Goal: Communication & Community: Connect with others

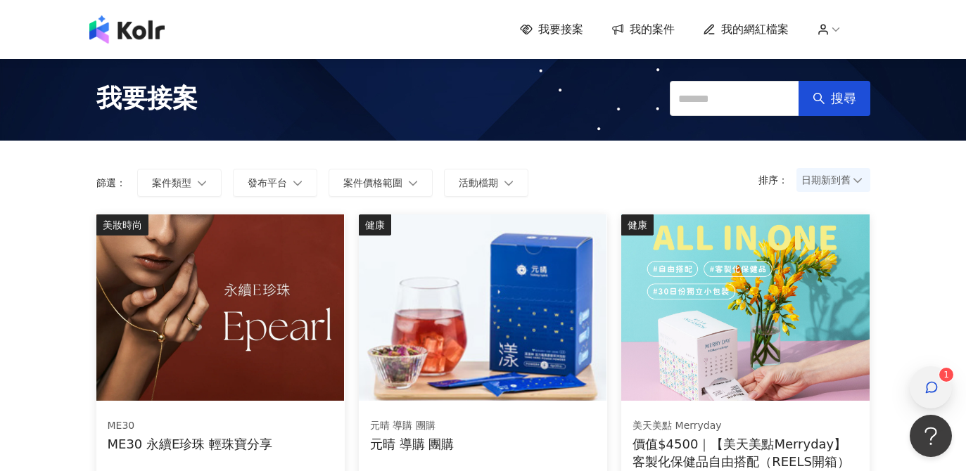
click at [924, 384] on div "button" at bounding box center [931, 388] width 18 height 32
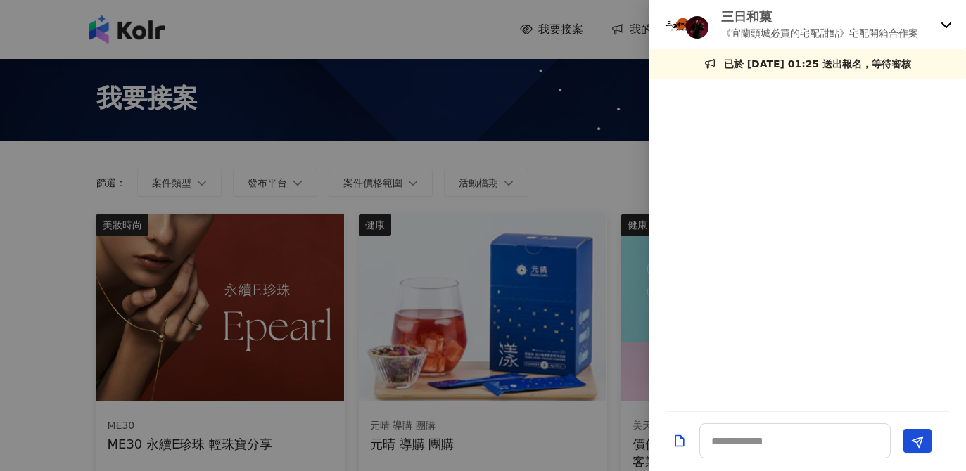
click at [946, 27] on icon at bounding box center [946, 26] width 10 height 6
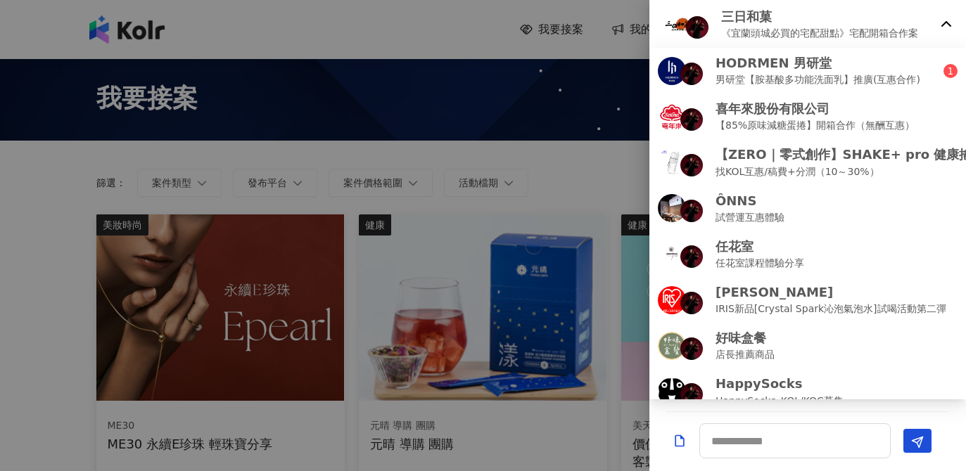
click at [587, 89] on div at bounding box center [483, 235] width 966 height 471
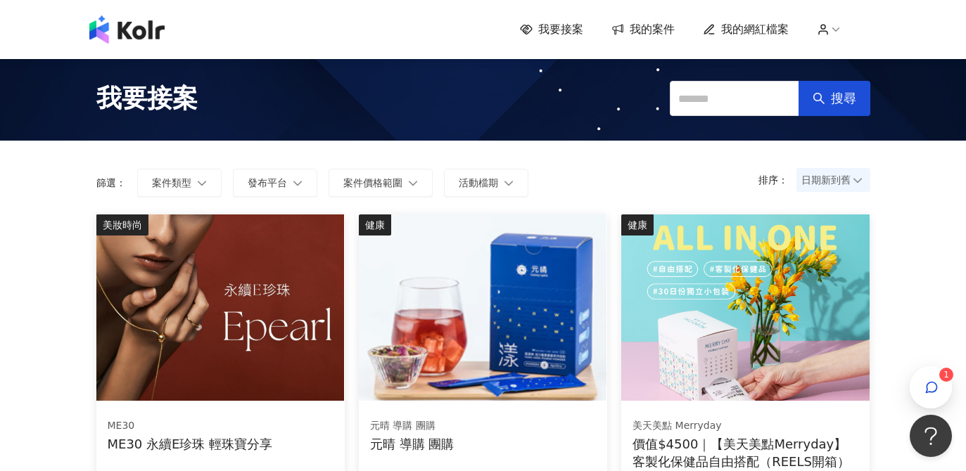
click at [651, 30] on span "我的案件" at bounding box center [652, 29] width 45 height 15
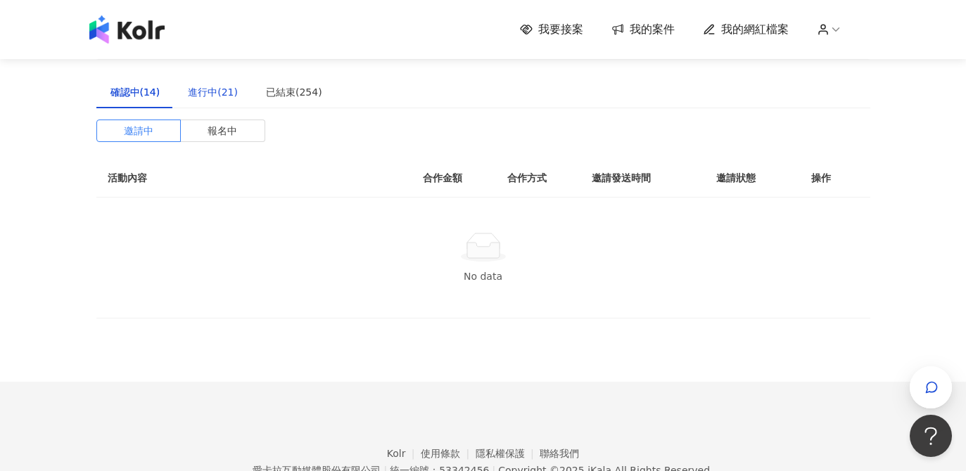
click at [210, 94] on div "進行中(21)" at bounding box center [213, 91] width 50 height 15
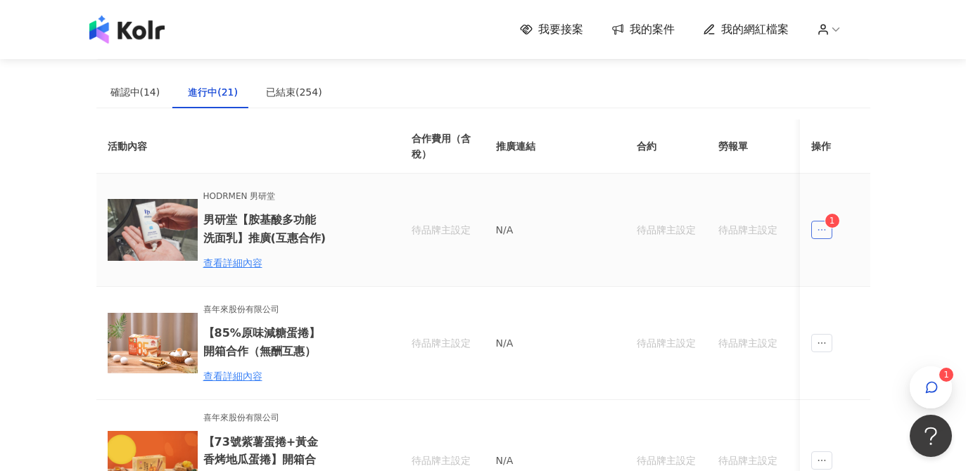
click at [818, 237] on span "ellipsis" at bounding box center [821, 230] width 21 height 18
click at [845, 288] on div "傳訊 1" at bounding box center [848, 293] width 53 height 15
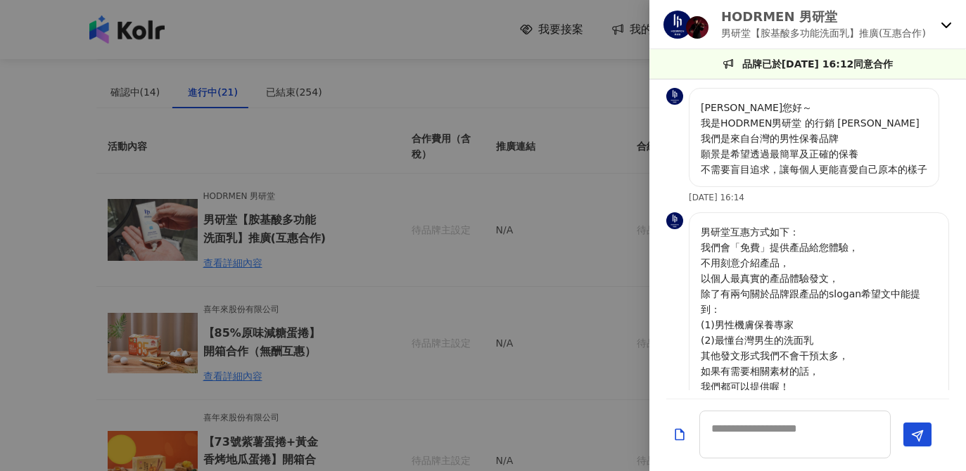
scroll to position [719, 0]
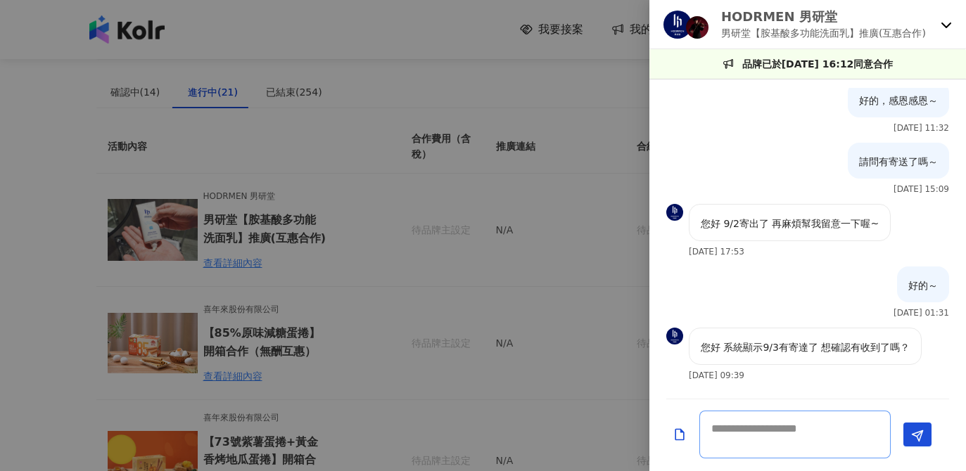
click at [765, 429] on textarea at bounding box center [794, 435] width 191 height 48
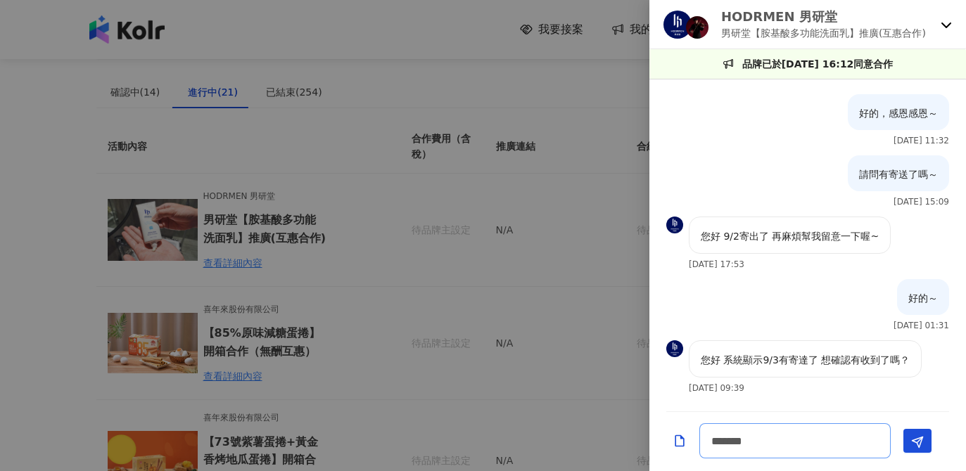
type textarea "********"
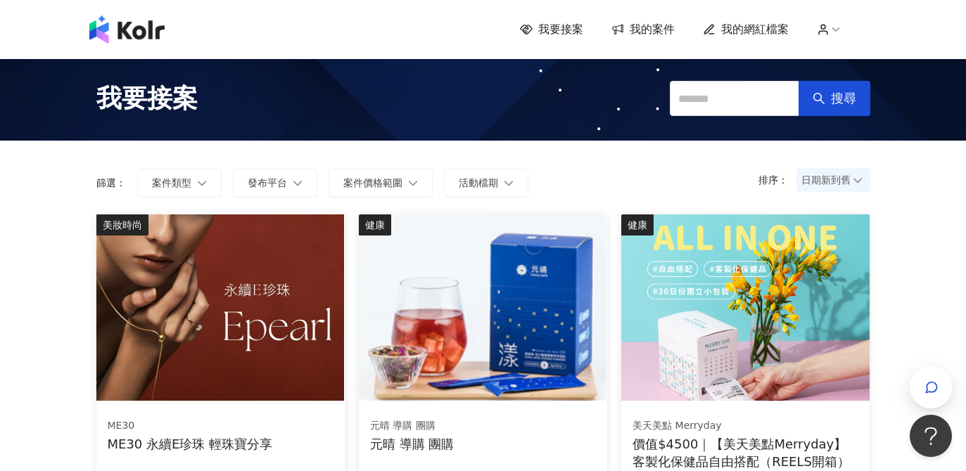
click at [645, 36] on span "我的案件" at bounding box center [652, 29] width 45 height 15
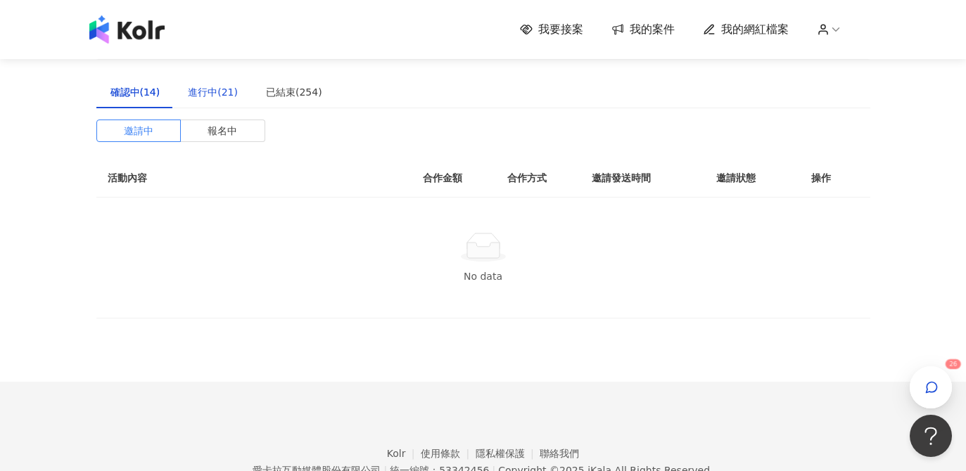
click at [201, 94] on div "進行中(21)" at bounding box center [213, 91] width 50 height 15
